Goal: Task Accomplishment & Management: Manage account settings

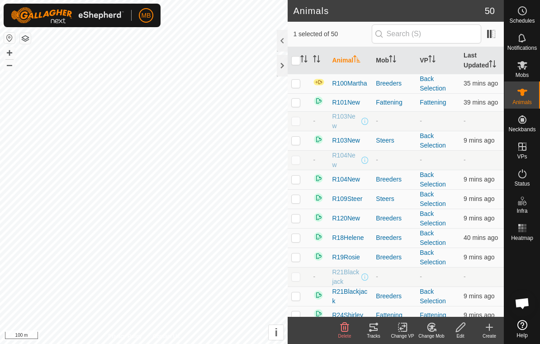
checkbox input "true"
click at [376, 336] on div "Tracks" at bounding box center [373, 336] width 29 height 7
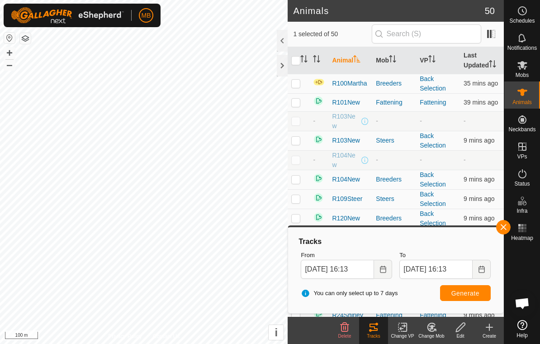
click at [499, 227] on button "button" at bounding box center [503, 227] width 14 height 14
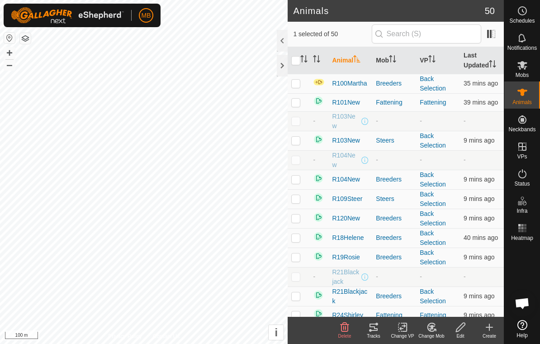
click at [376, 331] on icon at bounding box center [373, 327] width 11 height 11
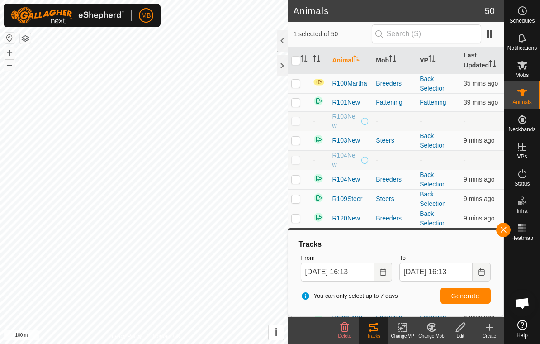
click at [433, 59] on icon "Activate to sort" at bounding box center [431, 58] width 7 height 7
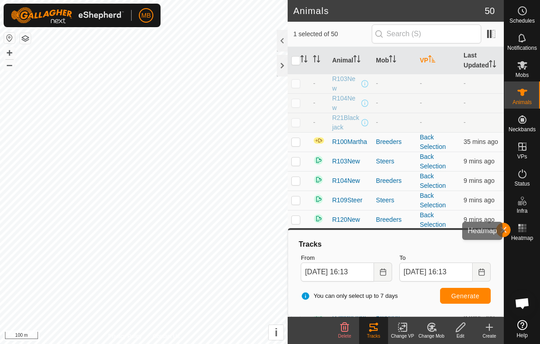
click at [509, 242] on div "Heatmap" at bounding box center [522, 230] width 36 height 27
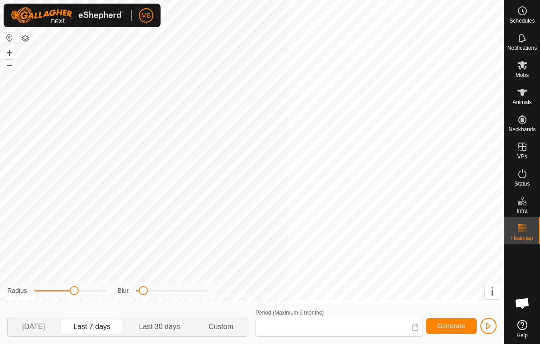
type input "27 Sep, 2025 - 03 Oct, 2025"
click at [511, 231] on div "Heatmap" at bounding box center [522, 230] width 36 height 27
click at [526, 100] on span "Animals" at bounding box center [522, 102] width 19 height 5
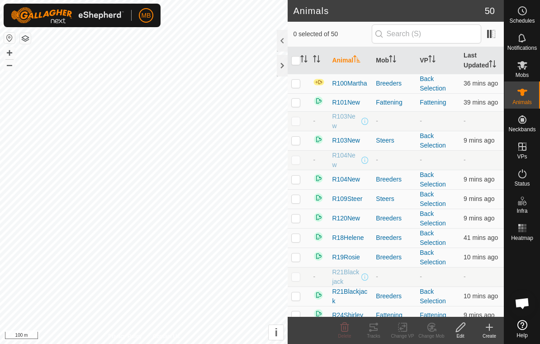
click at [432, 65] on th "VP" at bounding box center [438, 60] width 44 height 27
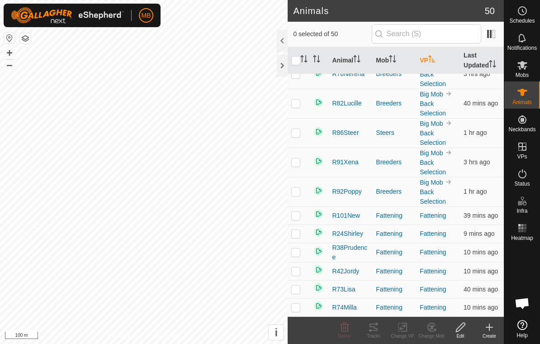
scroll to position [803, 0]
checkbox input "true"
click at [371, 329] on icon at bounding box center [370, 330] width 3 height 3
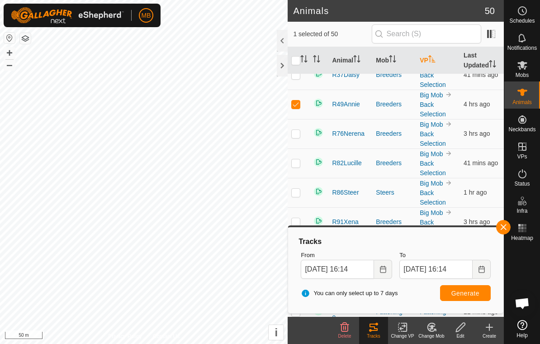
scroll to position [742, 0]
click at [473, 69] on th "Last Updated" at bounding box center [482, 60] width 44 height 27
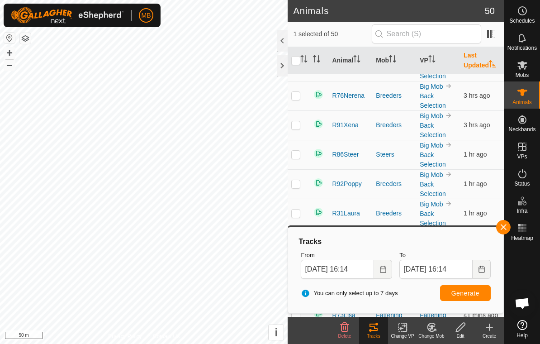
scroll to position [79, 0]
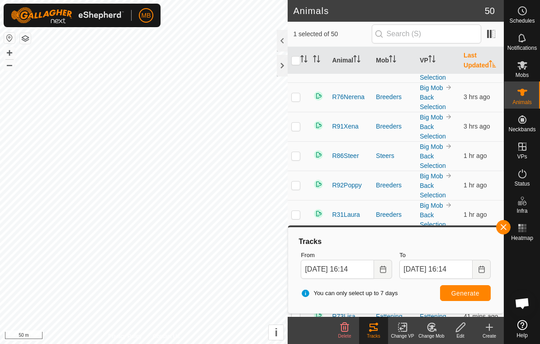
click at [503, 230] on span "button" at bounding box center [503, 226] width 7 height 7
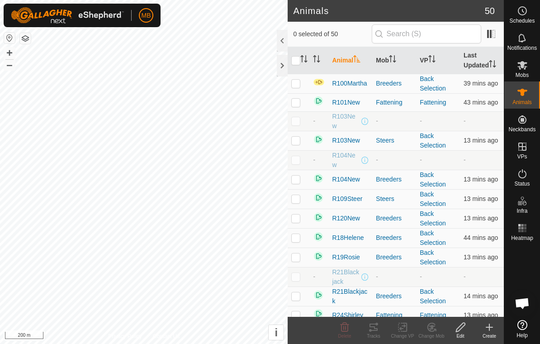
click at [485, 58] on th "Last Updated" at bounding box center [482, 60] width 44 height 27
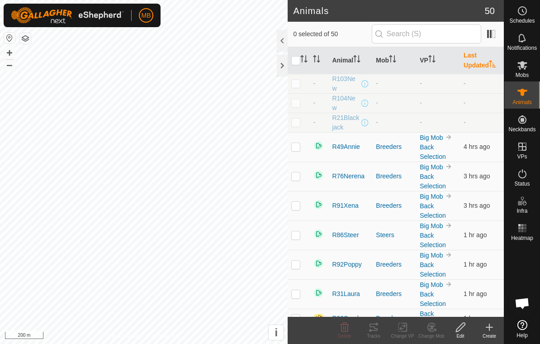
click at [484, 57] on th "Last Updated" at bounding box center [482, 60] width 44 height 27
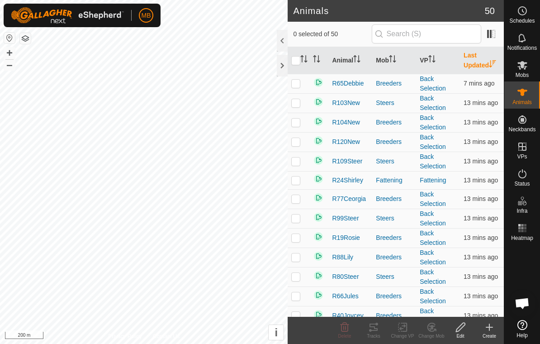
click at [486, 54] on th "Last Updated" at bounding box center [482, 60] width 44 height 27
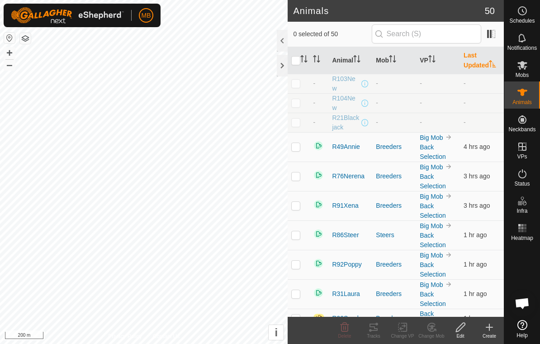
click at [298, 147] on p-checkbox at bounding box center [295, 146] width 9 height 7
checkbox input "true"
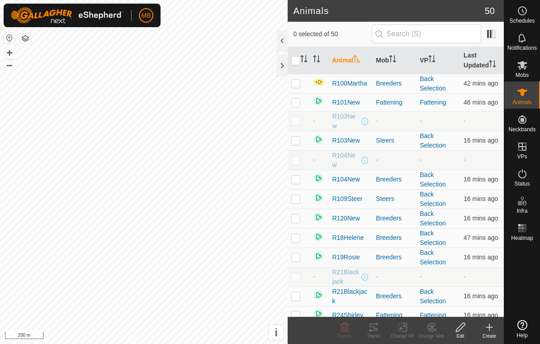
click at [484, 66] on th "Last Updated" at bounding box center [482, 60] width 44 height 27
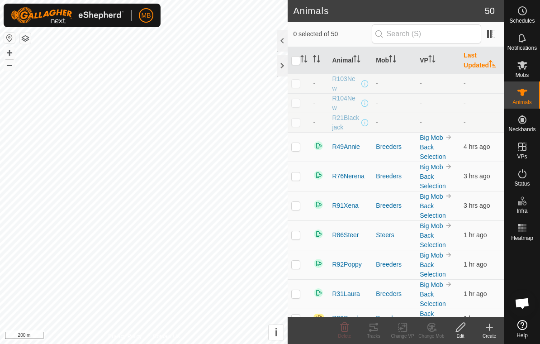
click at [299, 177] on p-checkbox at bounding box center [295, 175] width 9 height 7
checkbox input "true"
click at [300, 209] on p-checkbox at bounding box center [295, 205] width 9 height 7
checkbox input "true"
click at [298, 178] on p-checkbox at bounding box center [295, 175] width 9 height 7
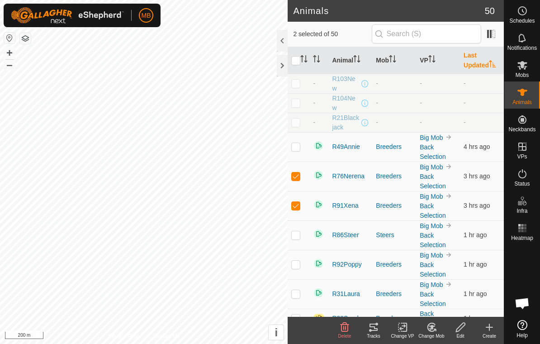
checkbox input "false"
click at [300, 212] on td at bounding box center [299, 205] width 22 height 29
checkbox input "false"
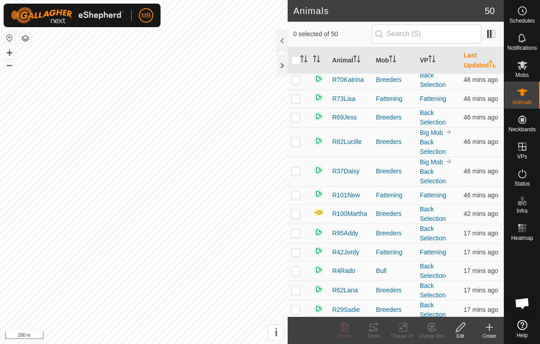
scroll to position [297, 0]
click at [296, 222] on td at bounding box center [299, 213] width 22 height 19
click at [294, 217] on p-checkbox at bounding box center [295, 212] width 9 height 7
checkbox input "false"
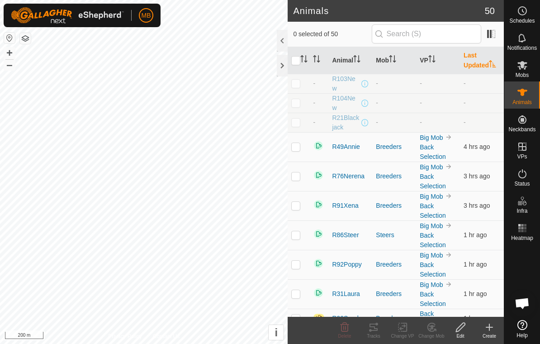
scroll to position [0, 0]
click at [284, 70] on div at bounding box center [282, 66] width 11 height 22
